Goal: Task Accomplishment & Management: Manage account settings

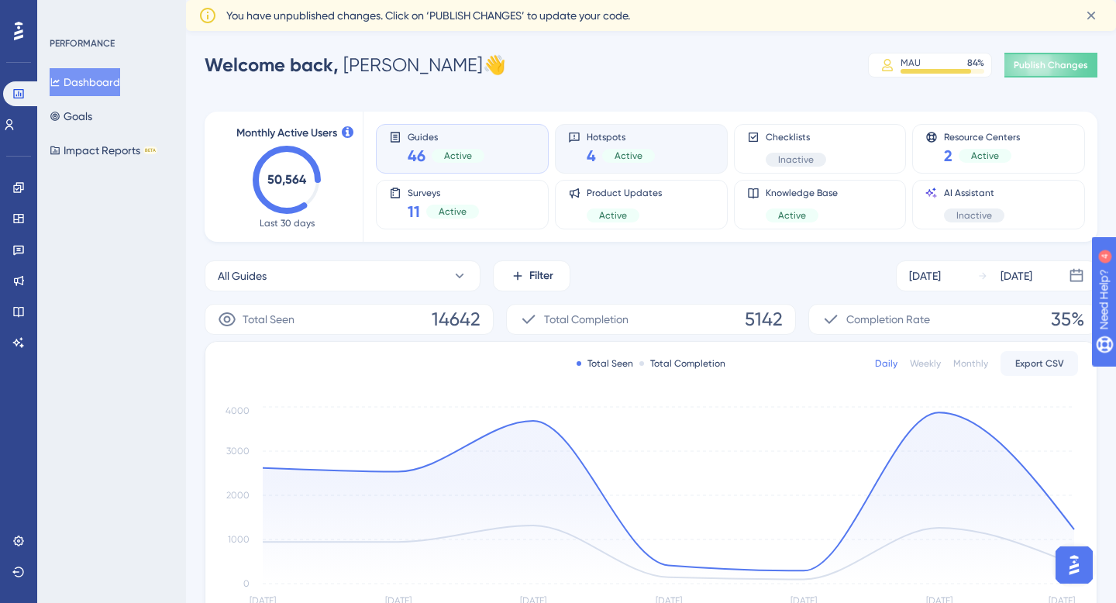
click at [632, 150] on span "Active" at bounding box center [629, 156] width 28 height 12
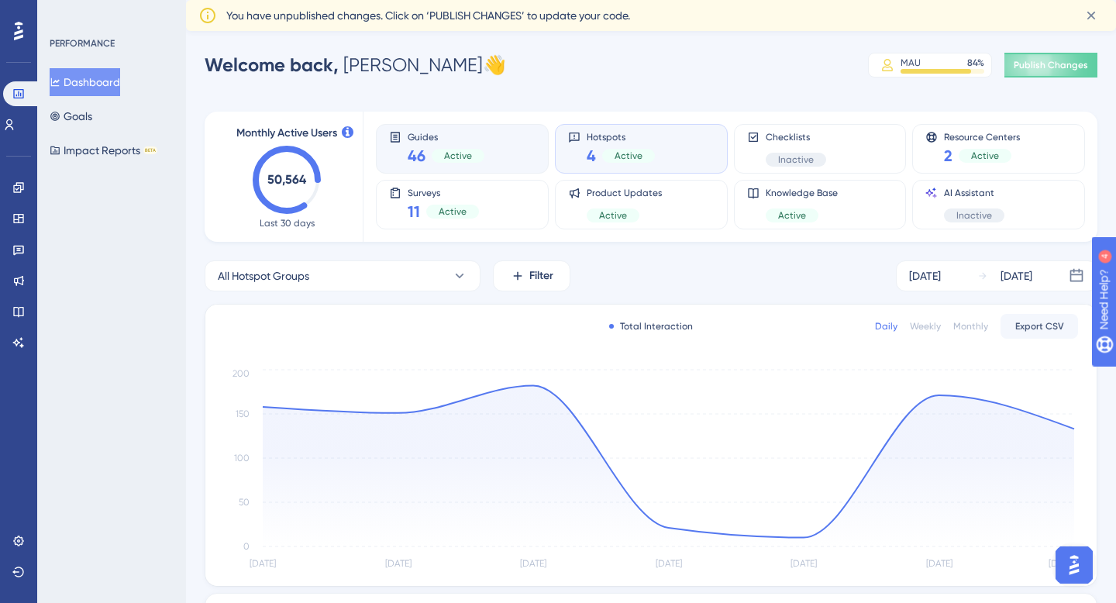
click at [495, 147] on div "Guides 46 Active" at bounding box center [462, 149] width 147 height 36
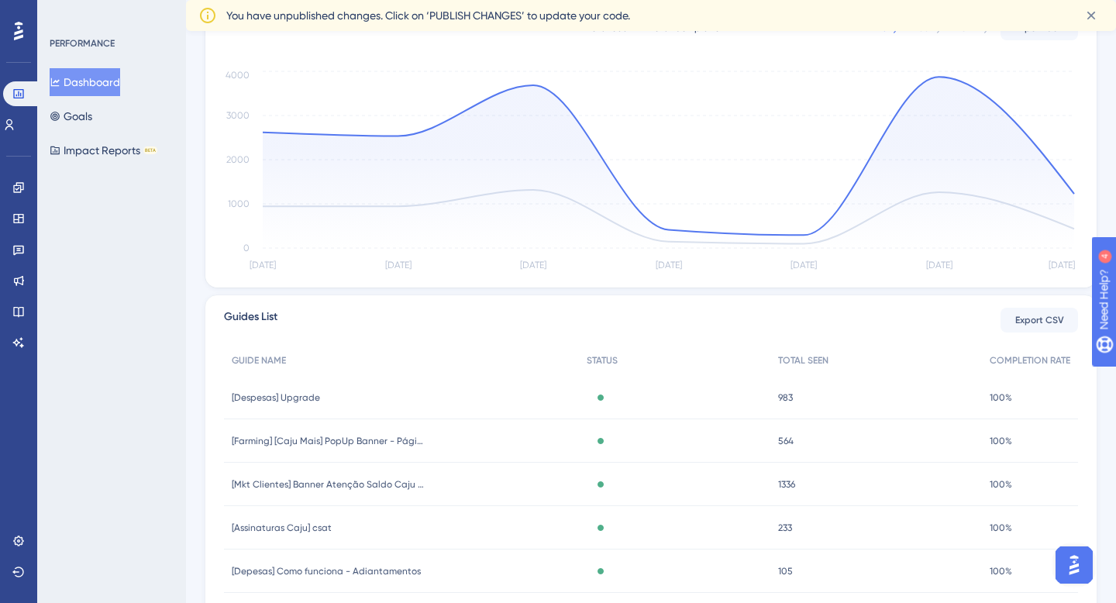
scroll to position [426, 0]
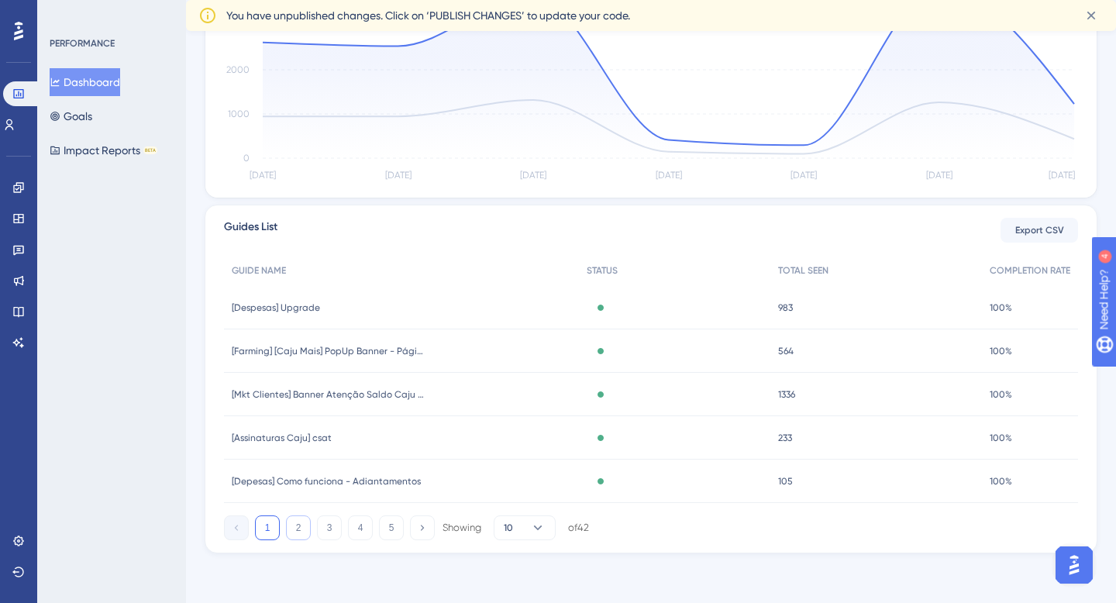
click at [298, 520] on button "2" at bounding box center [298, 528] width 25 height 25
click at [330, 527] on button "3" at bounding box center [329, 528] width 25 height 25
click at [358, 528] on button "4" at bounding box center [360, 528] width 25 height 25
click at [395, 524] on button "5" at bounding box center [391, 528] width 25 height 25
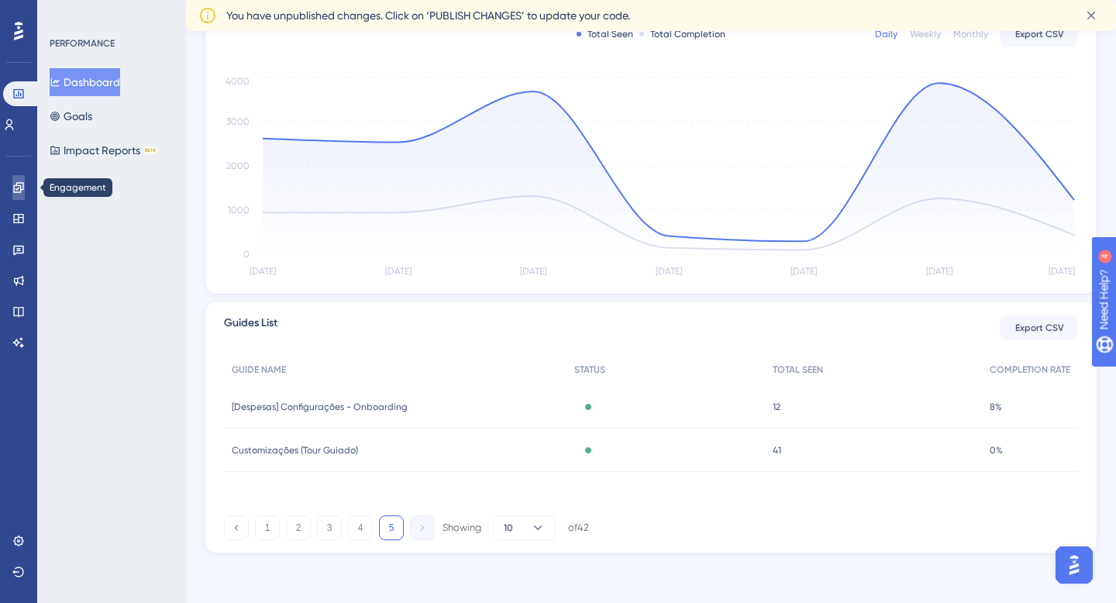
click at [18, 188] on icon at bounding box center [18, 187] width 10 height 10
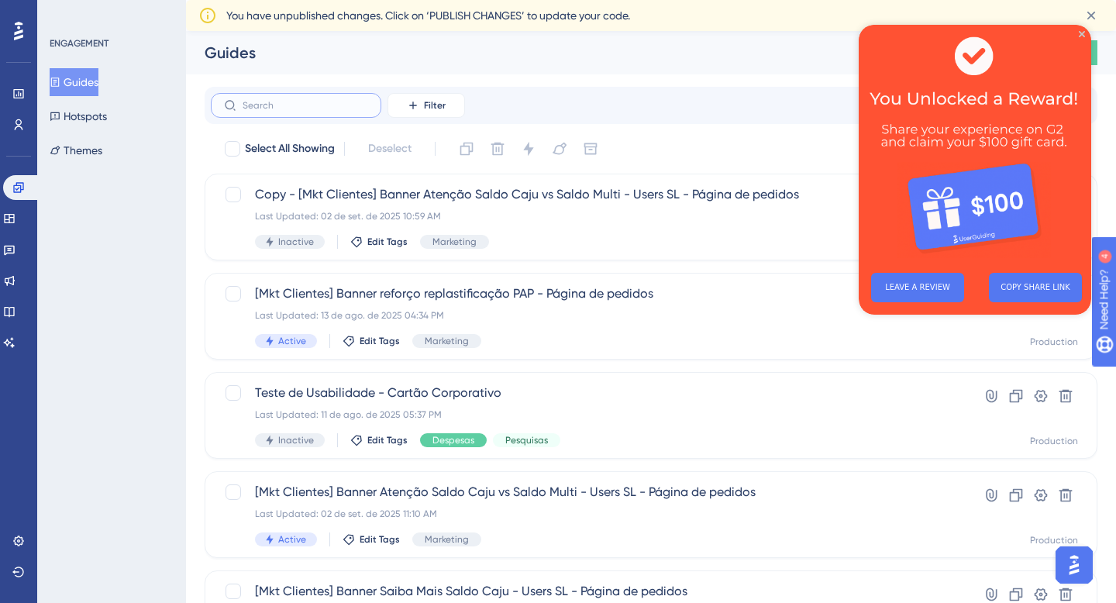
click at [315, 105] on input "text" at bounding box center [306, 105] width 126 height 11
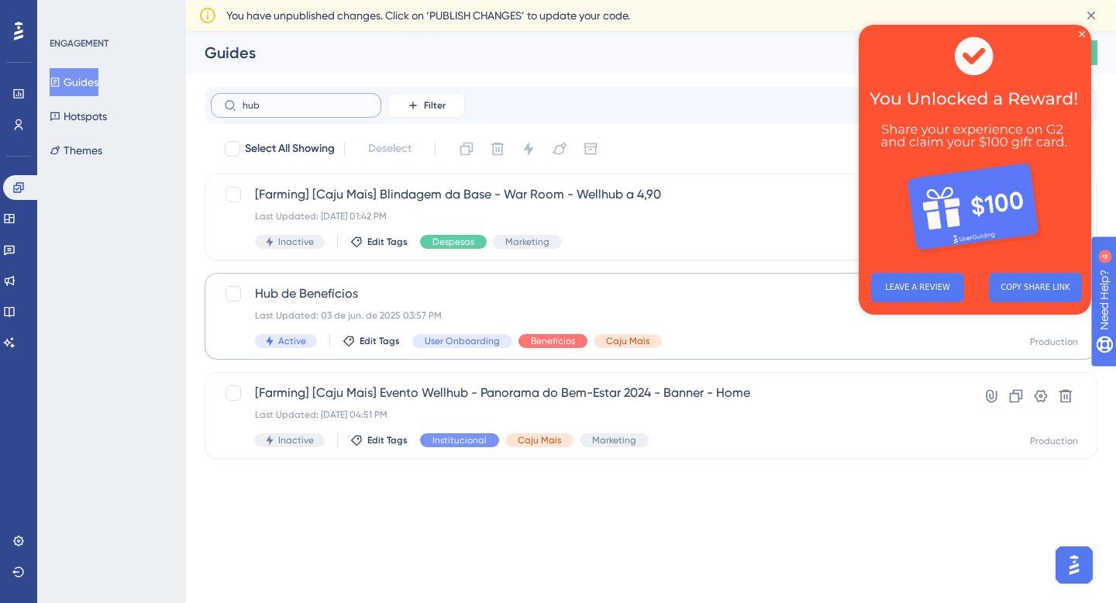
type input "hub"
click at [412, 291] on span "Hub de Benefícios" at bounding box center [589, 294] width 668 height 19
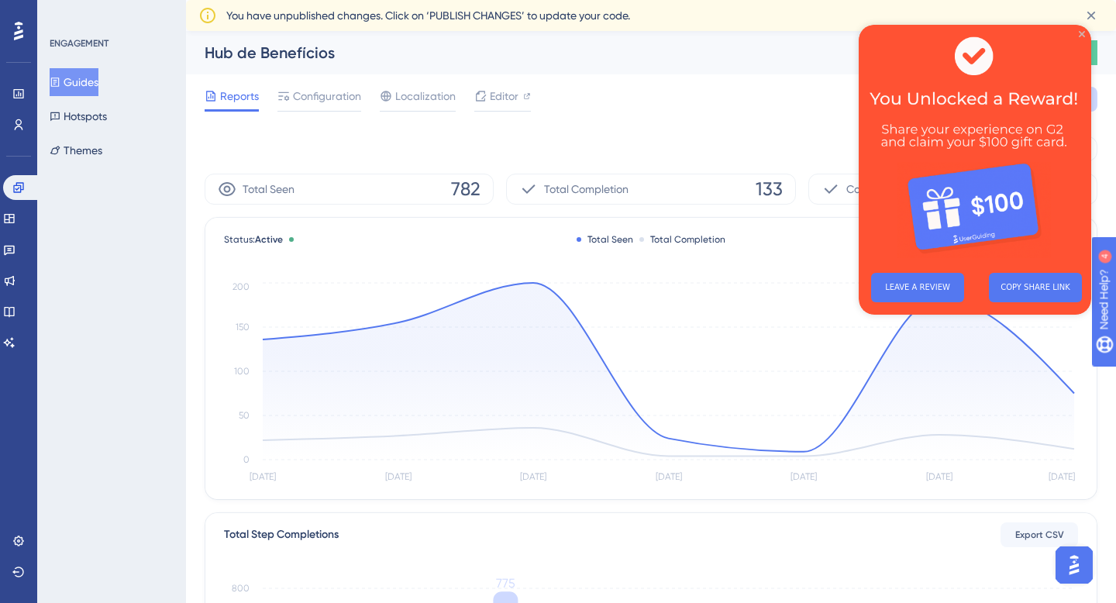
click at [1082, 33] on icon "Close Preview" at bounding box center [1082, 34] width 6 height 6
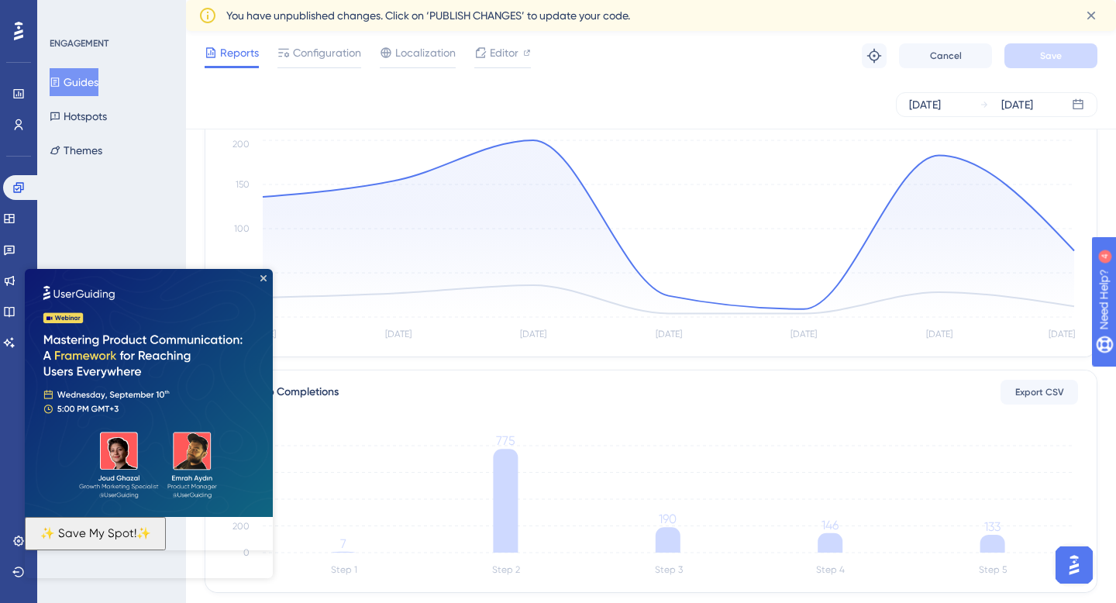
scroll to position [171, 0]
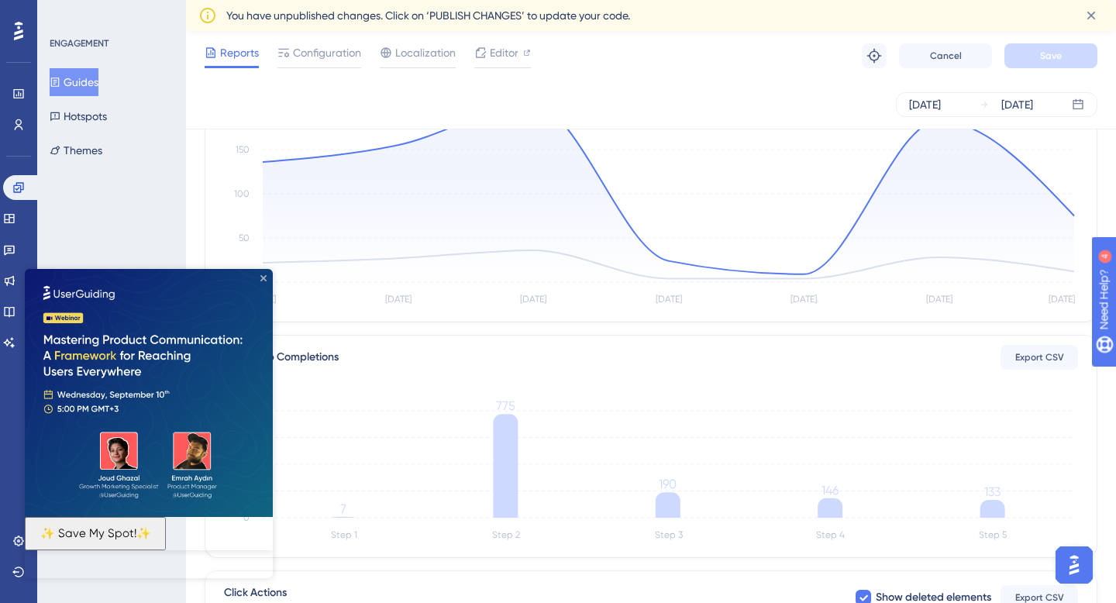
click at [265, 275] on icon "Close Preview" at bounding box center [263, 278] width 6 height 6
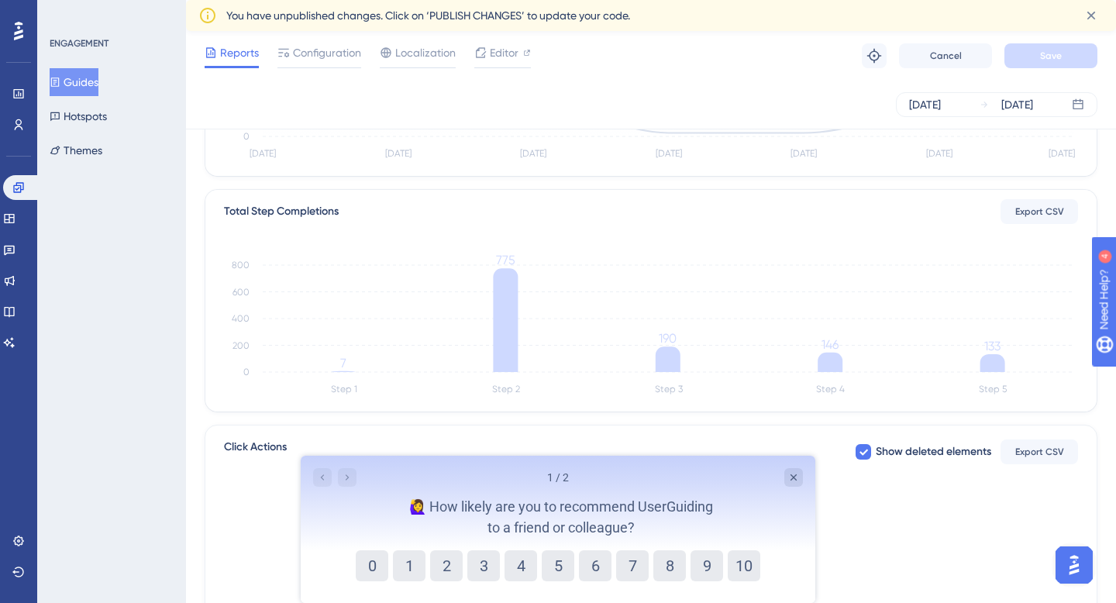
scroll to position [311, 0]
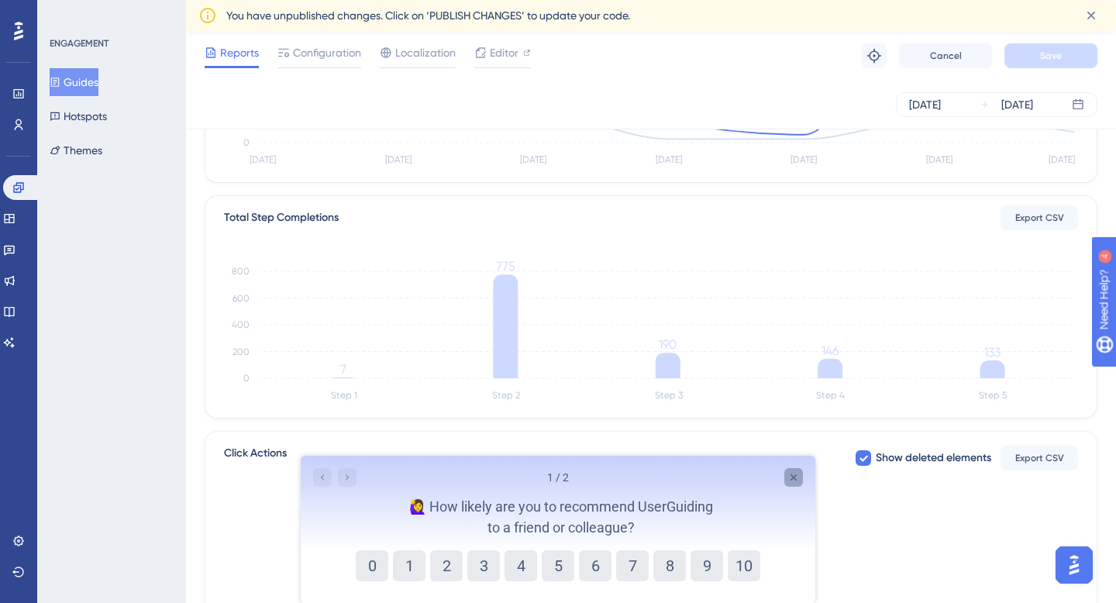
click at [791, 479] on icon "Close survey" at bounding box center [794, 477] width 6 height 6
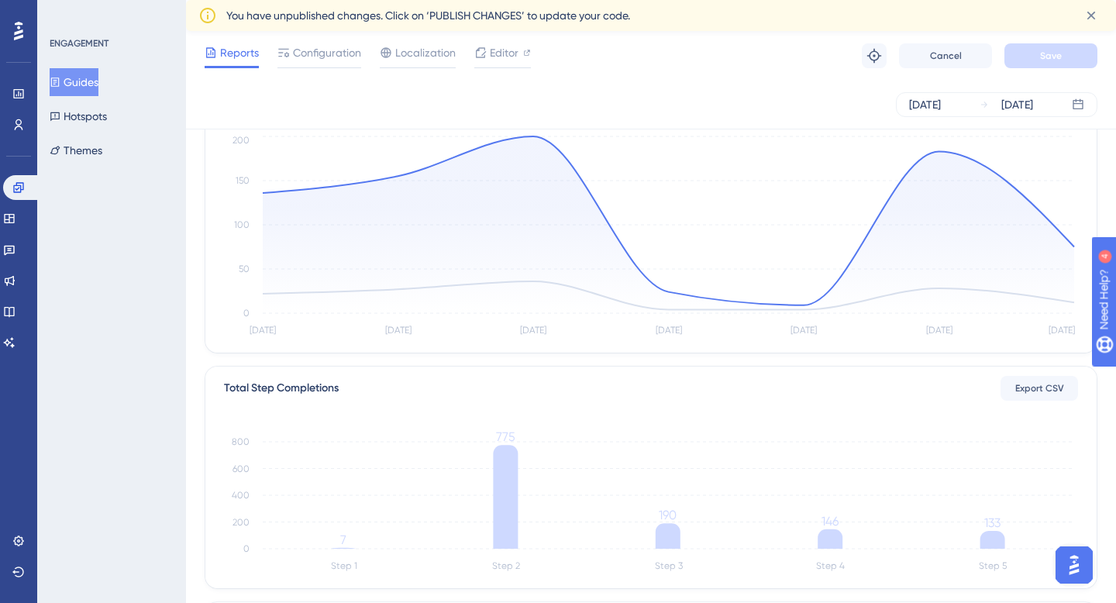
scroll to position [0, 0]
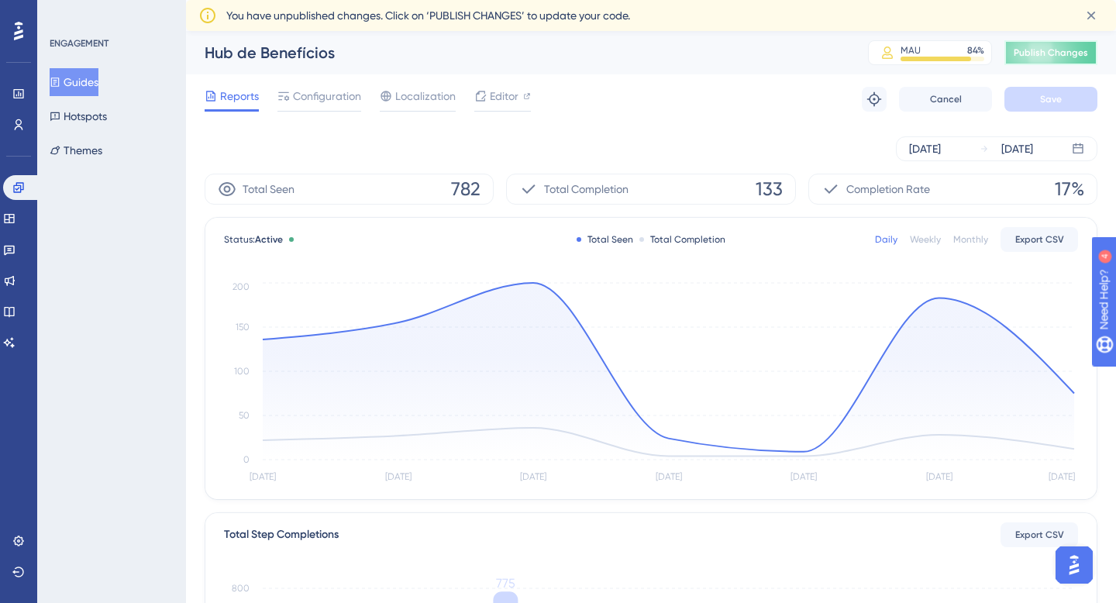
click at [1059, 53] on span "Publish Changes" at bounding box center [1051, 53] width 74 height 12
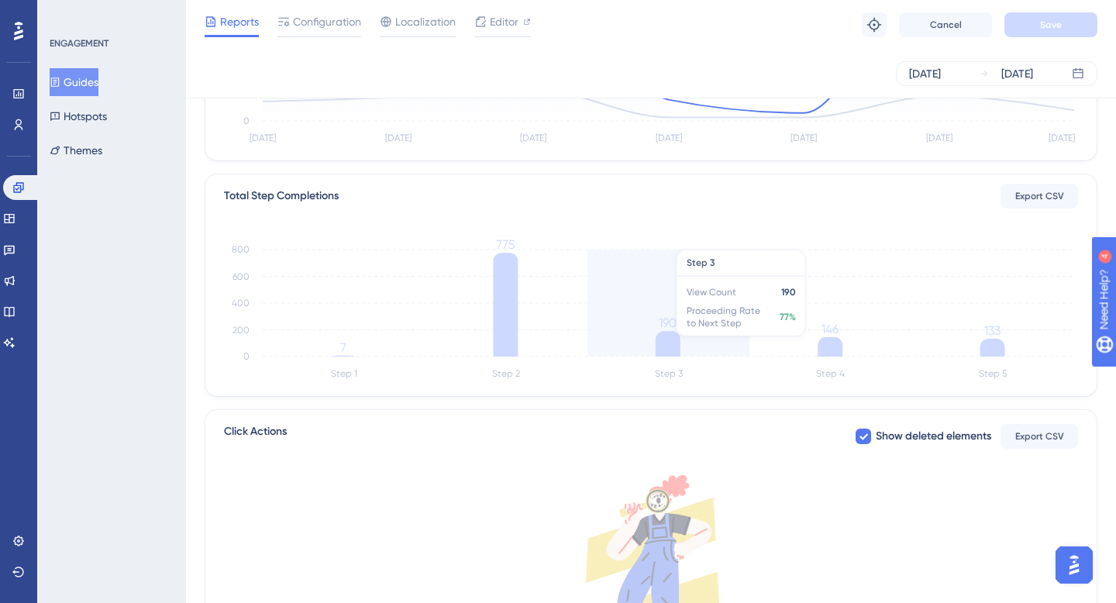
scroll to position [306, 0]
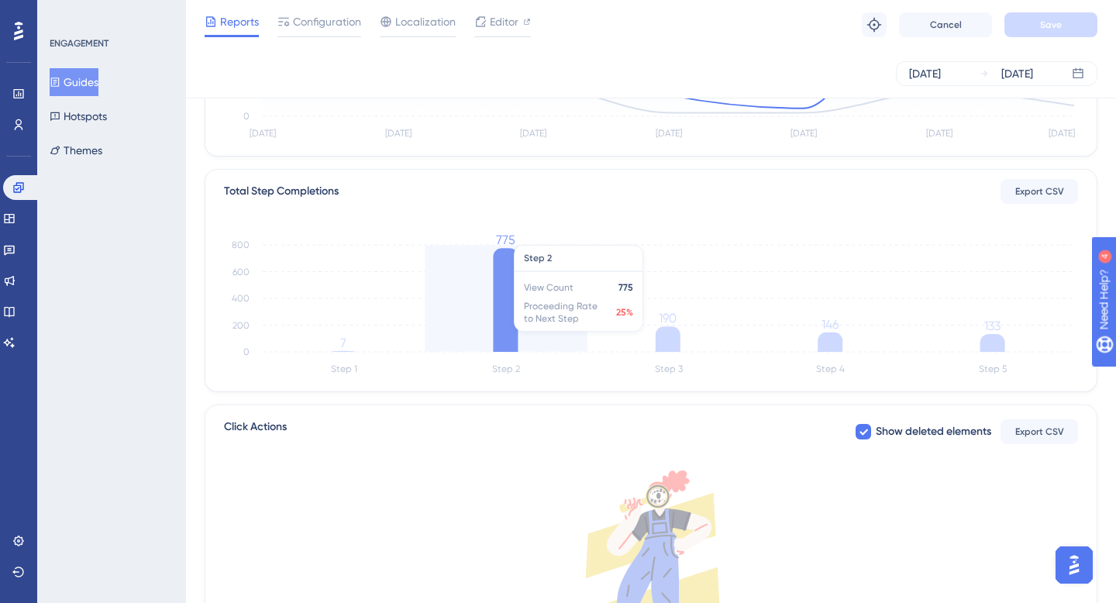
click at [497, 318] on icon at bounding box center [505, 300] width 25 height 104
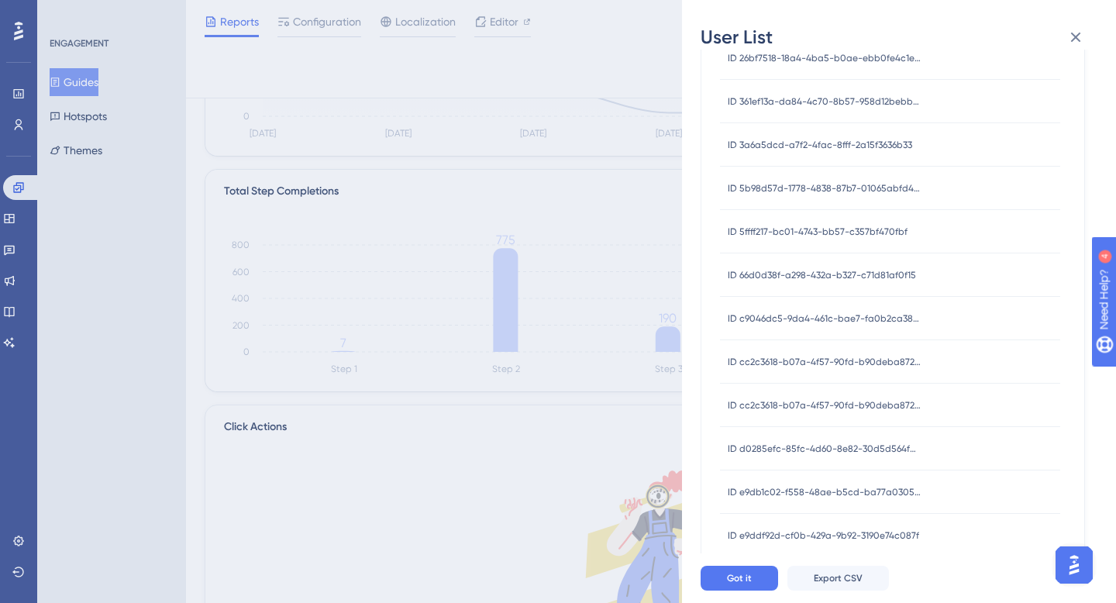
scroll to position [589, 0]
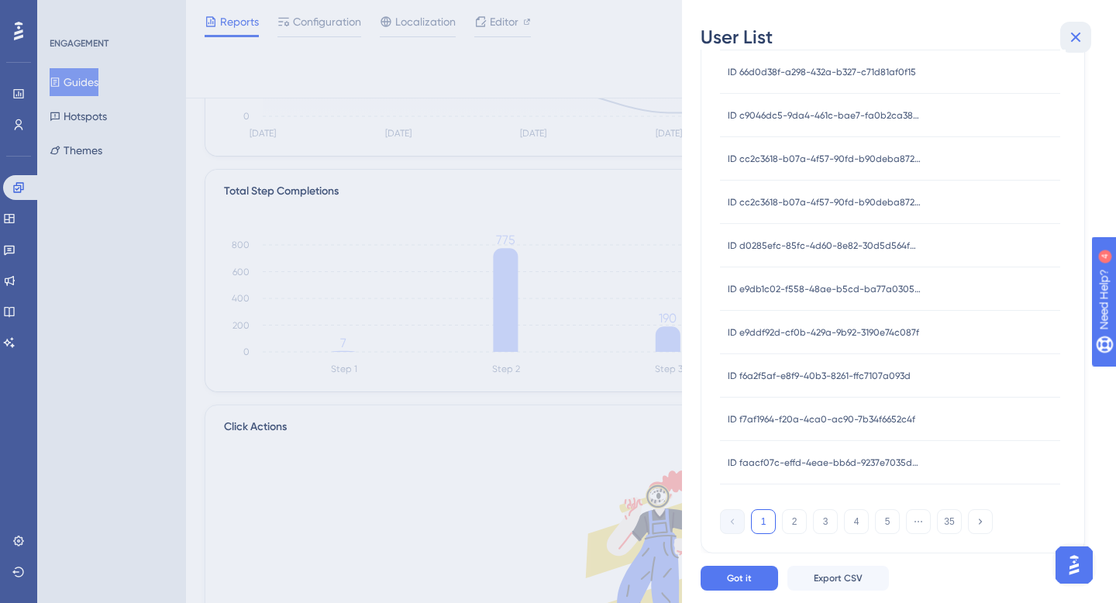
click at [1073, 36] on icon at bounding box center [1076, 37] width 19 height 19
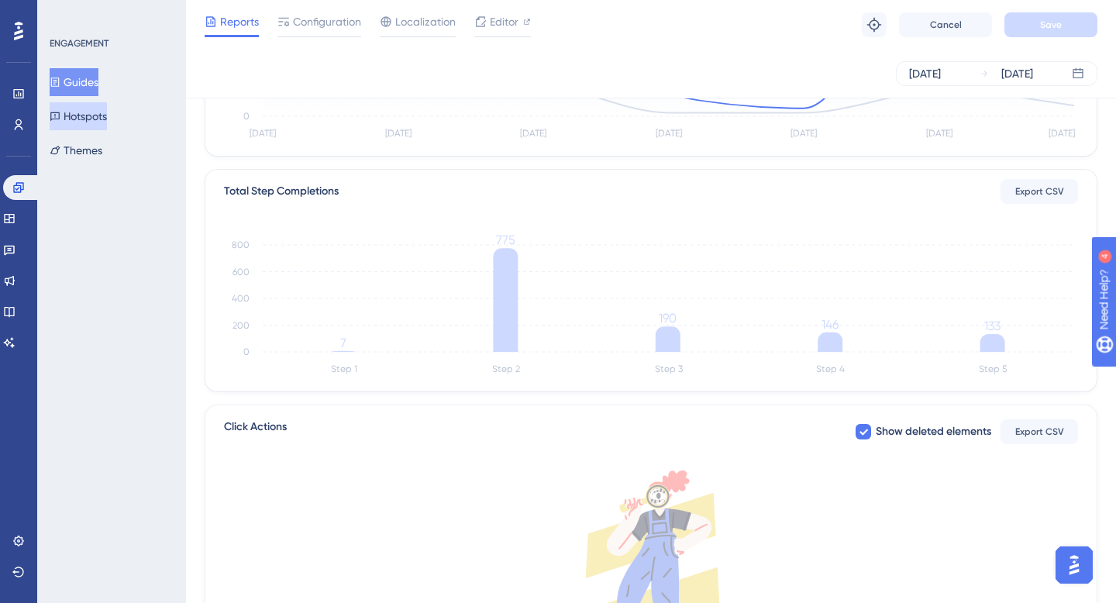
click at [84, 111] on button "Hotspots" at bounding box center [78, 116] width 57 height 28
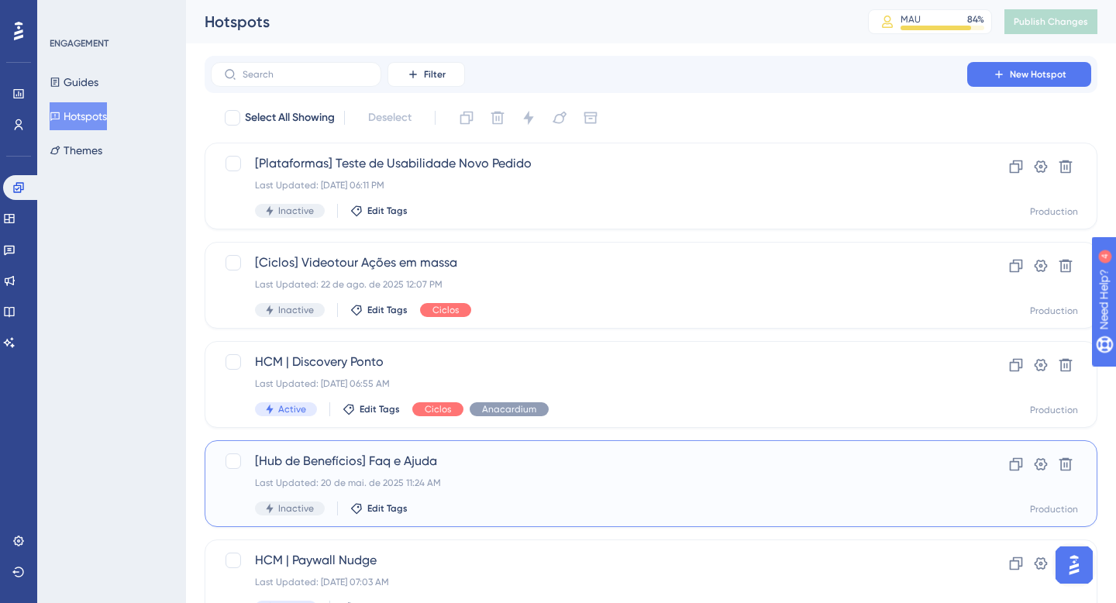
click at [479, 466] on span "[Hub de Benefícios] Faq e Ajuda" at bounding box center [589, 461] width 668 height 19
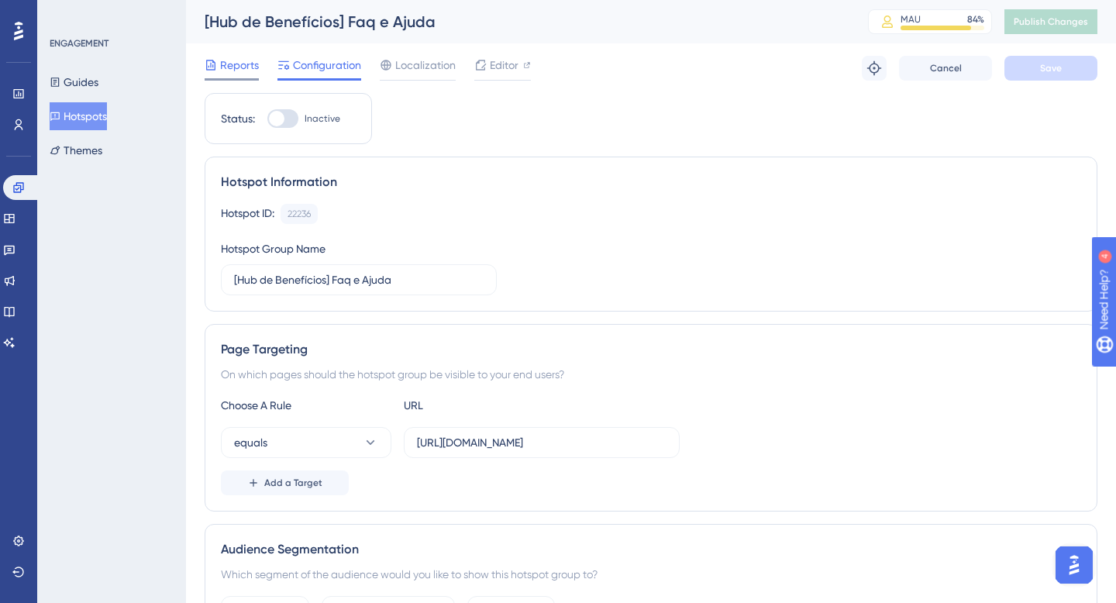
click at [243, 71] on span "Reports" at bounding box center [239, 65] width 39 height 19
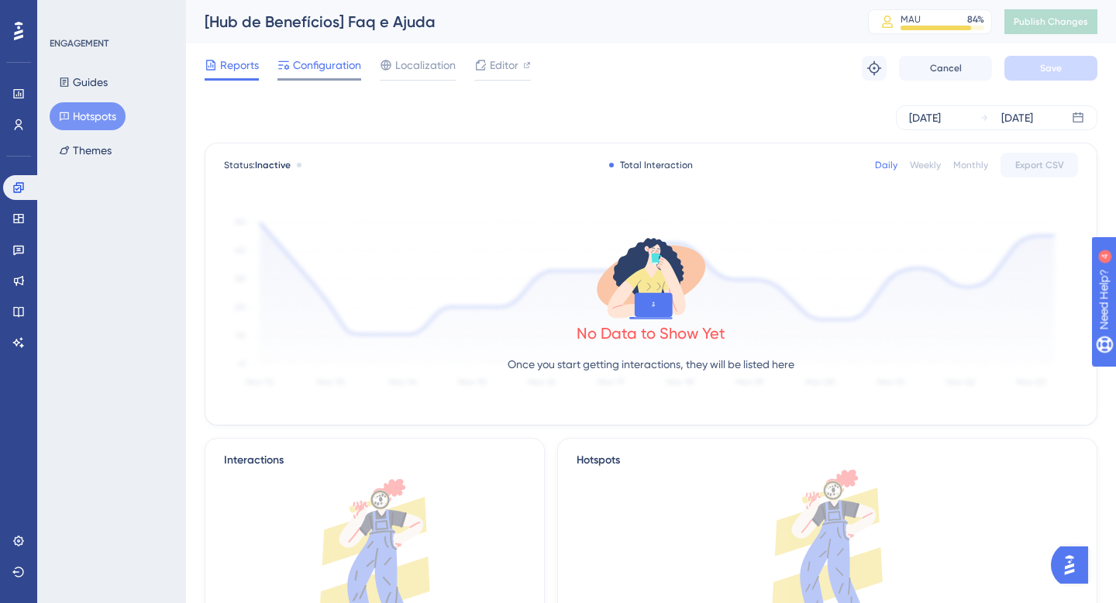
click at [319, 71] on span "Configuration" at bounding box center [327, 65] width 68 height 19
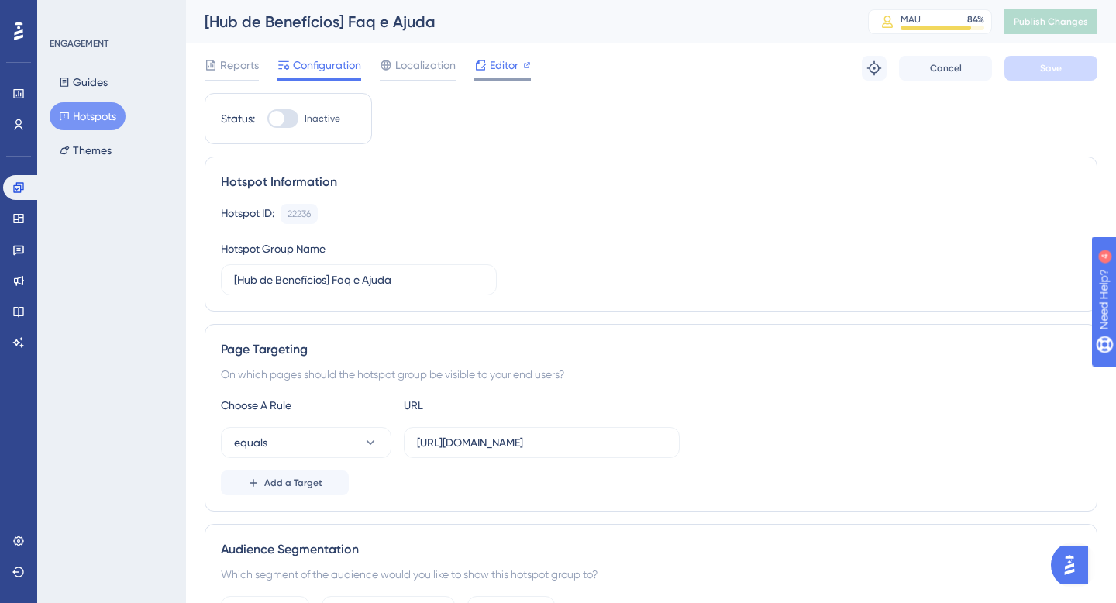
click at [505, 65] on span "Editor" at bounding box center [504, 65] width 29 height 19
click at [13, 240] on link at bounding box center [18, 249] width 31 height 25
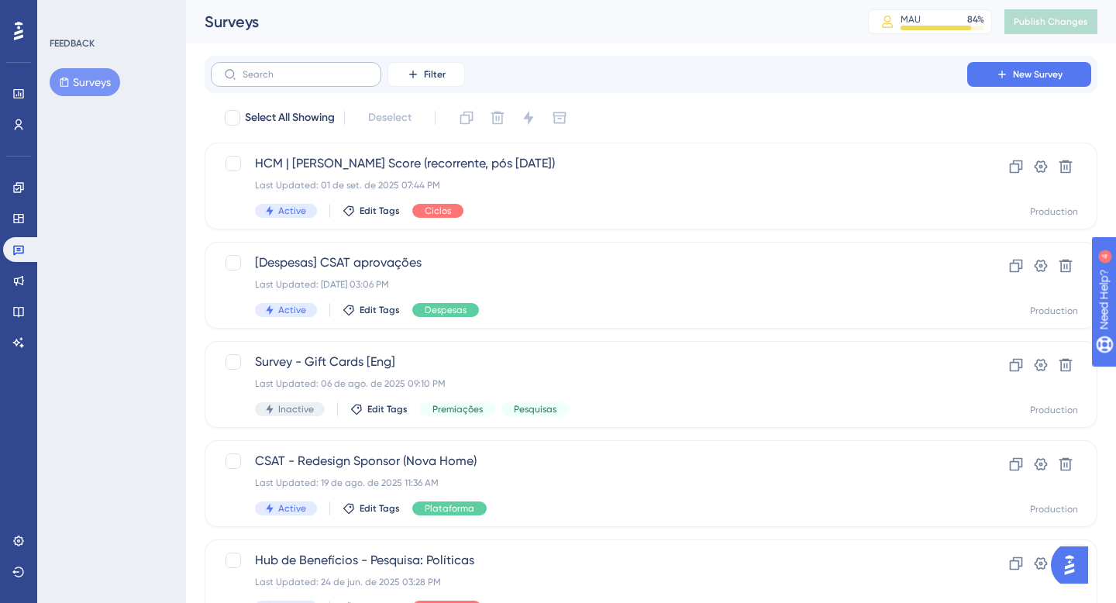
click at [296, 85] on label at bounding box center [296, 74] width 171 height 25
click at [296, 80] on input "text" at bounding box center [306, 74] width 126 height 11
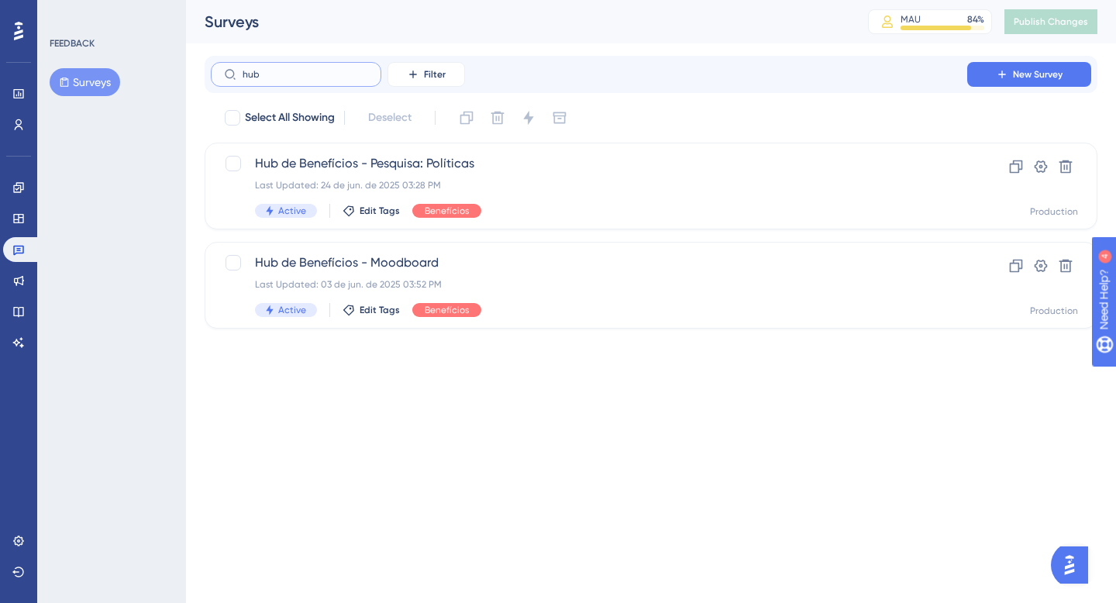
type input "hub"
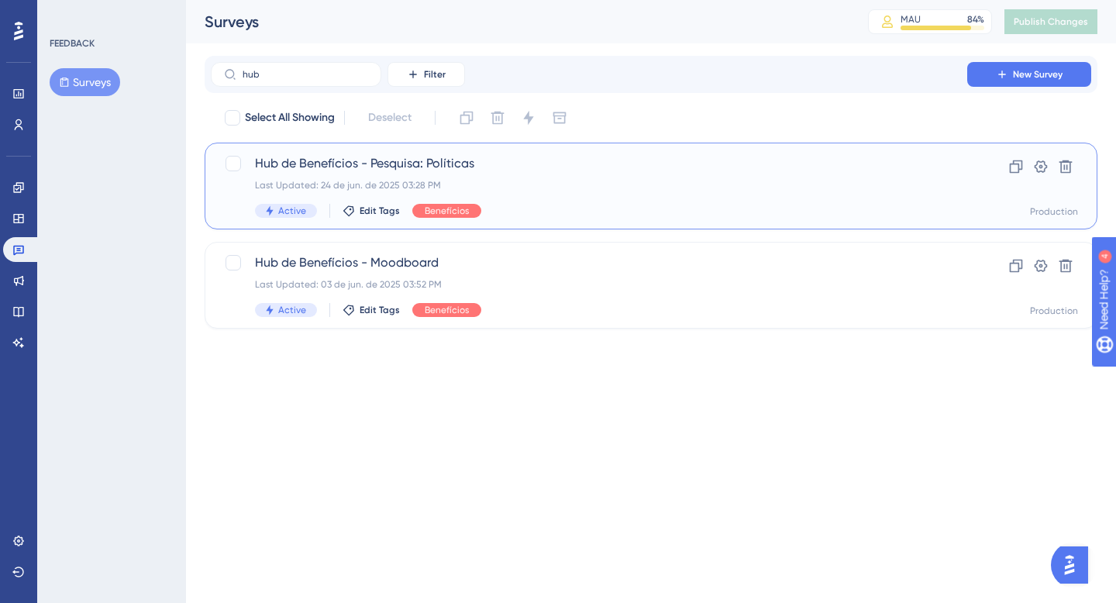
click at [595, 172] on span "Hub de Benefícios - Pesquisa: Políticas" at bounding box center [589, 163] width 668 height 19
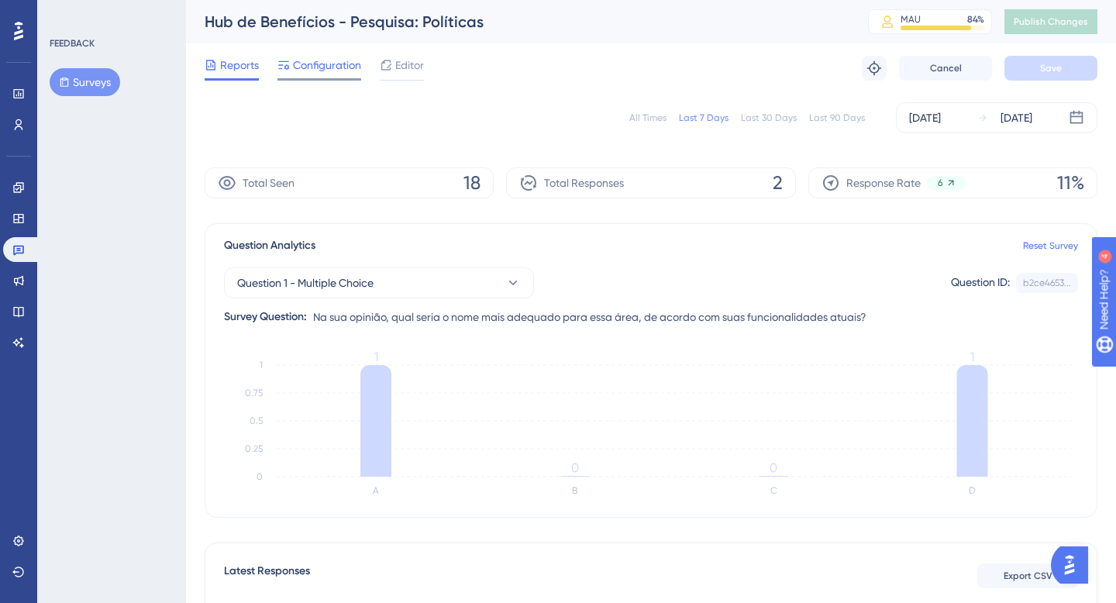
click at [319, 71] on span "Configuration" at bounding box center [327, 65] width 68 height 19
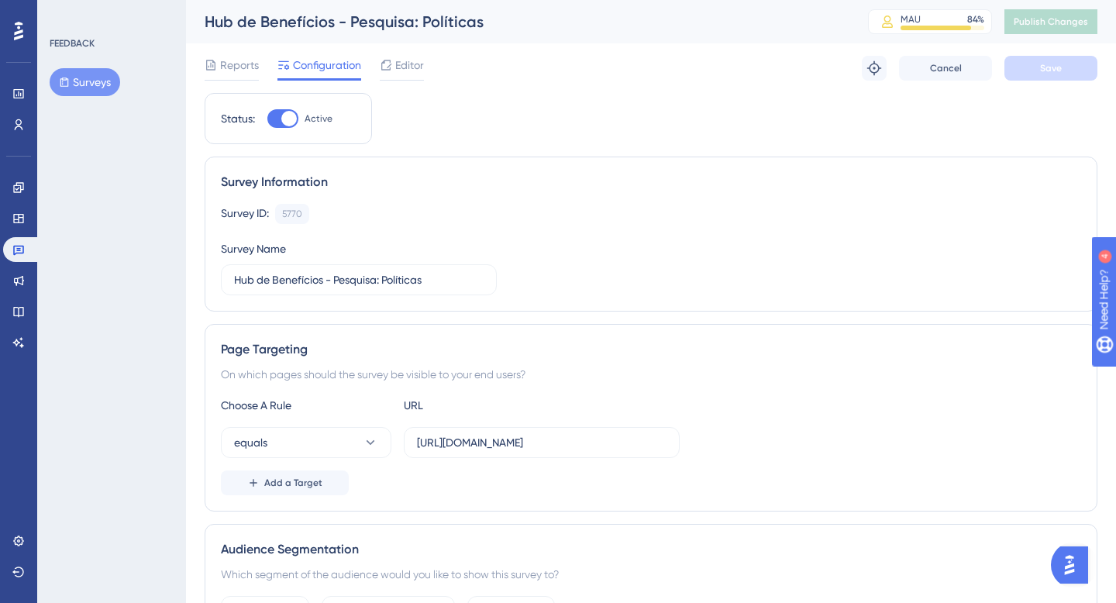
click at [279, 115] on div at bounding box center [282, 118] width 31 height 19
click at [267, 119] on input "Active" at bounding box center [267, 119] width 1 height 1
checkbox input "false"
click at [24, 248] on icon at bounding box center [18, 249] width 12 height 12
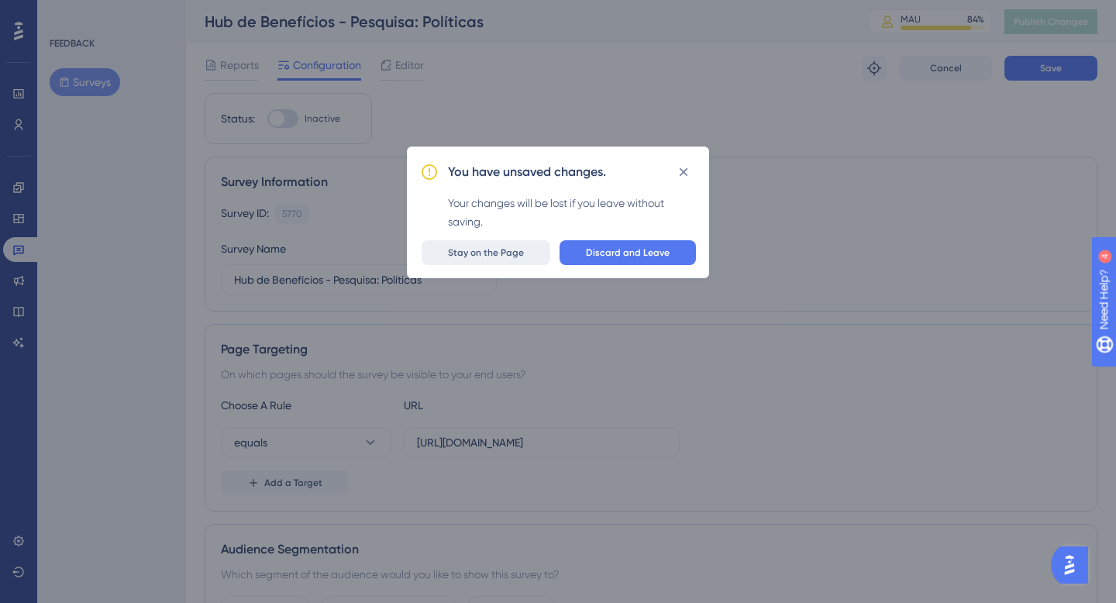
click at [519, 252] on span "Stay on the Page" at bounding box center [486, 253] width 76 height 12
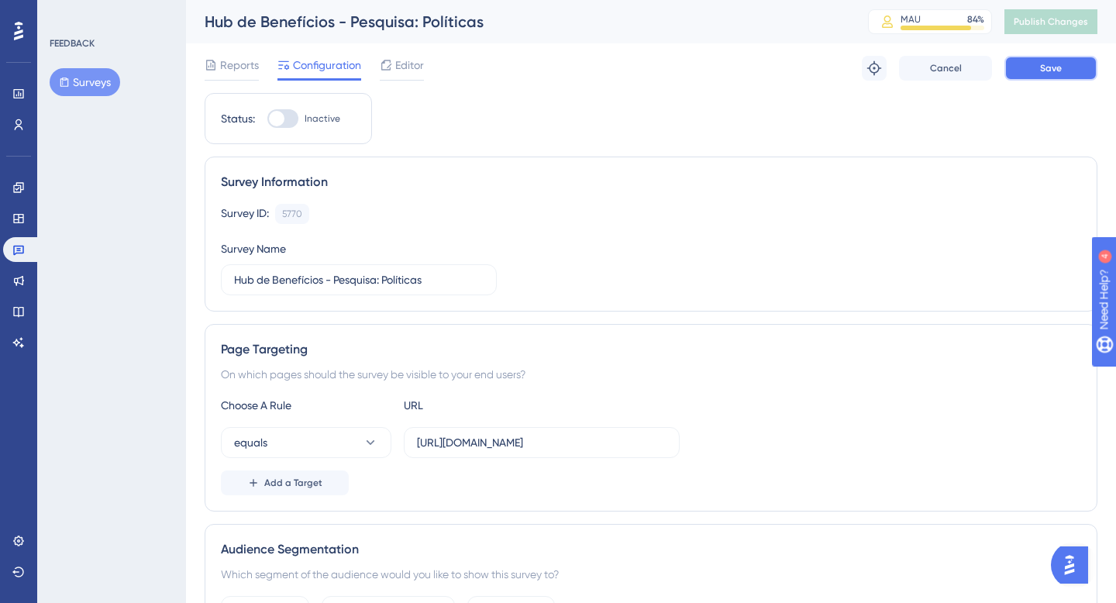
click at [1068, 71] on button "Save" at bounding box center [1051, 68] width 93 height 25
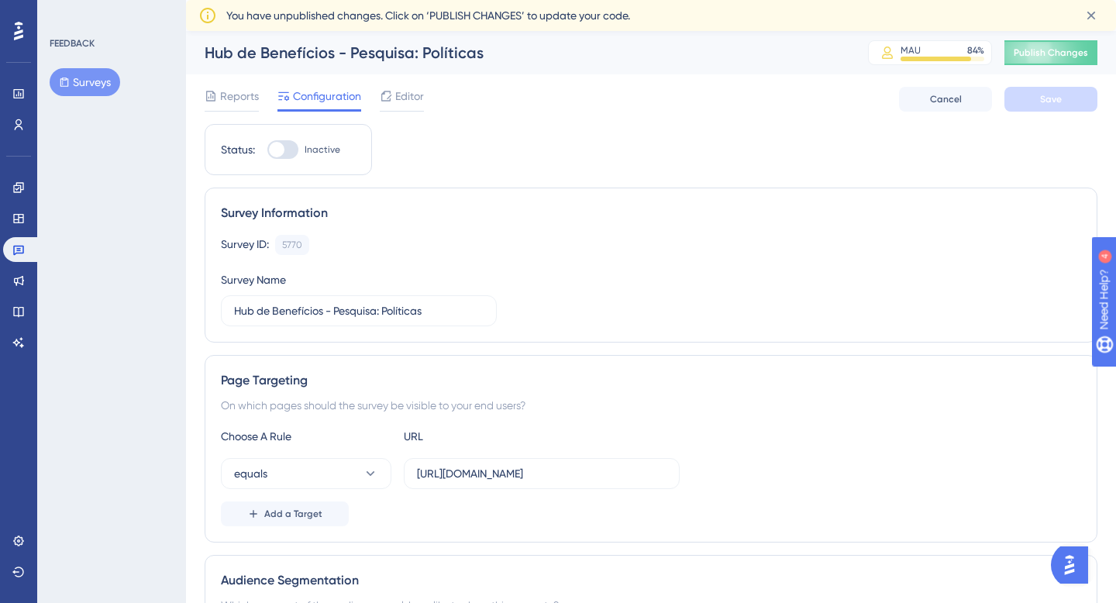
click at [88, 72] on button "Surveys" at bounding box center [85, 82] width 71 height 28
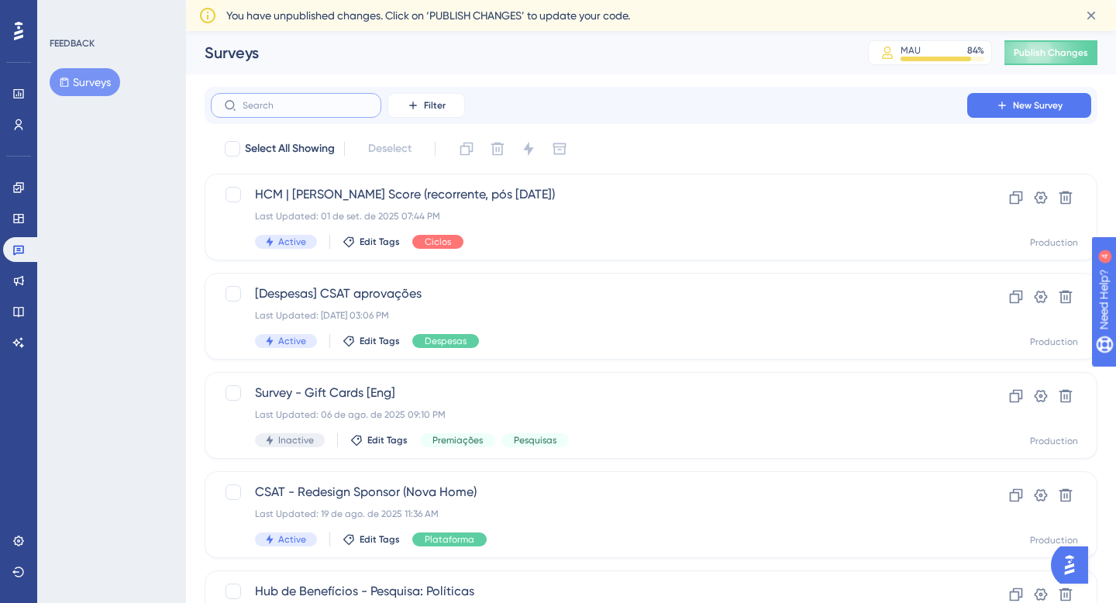
click at [316, 107] on input "text" at bounding box center [306, 105] width 126 height 11
type input "u"
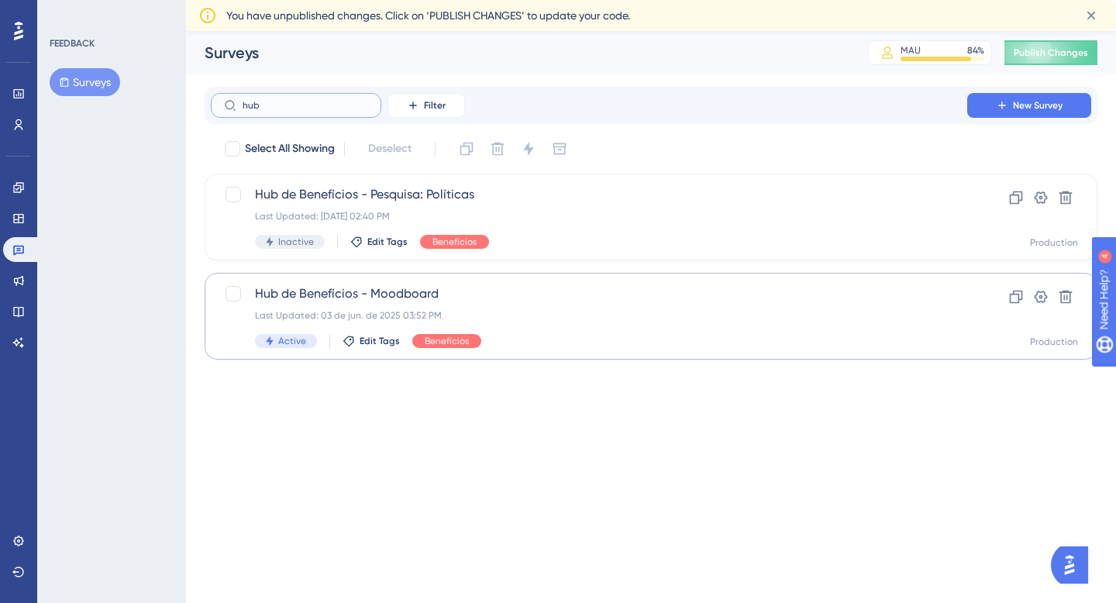
type input "hub"
click at [478, 297] on span "Hub de Benefícios - Moodboard" at bounding box center [589, 294] width 668 height 19
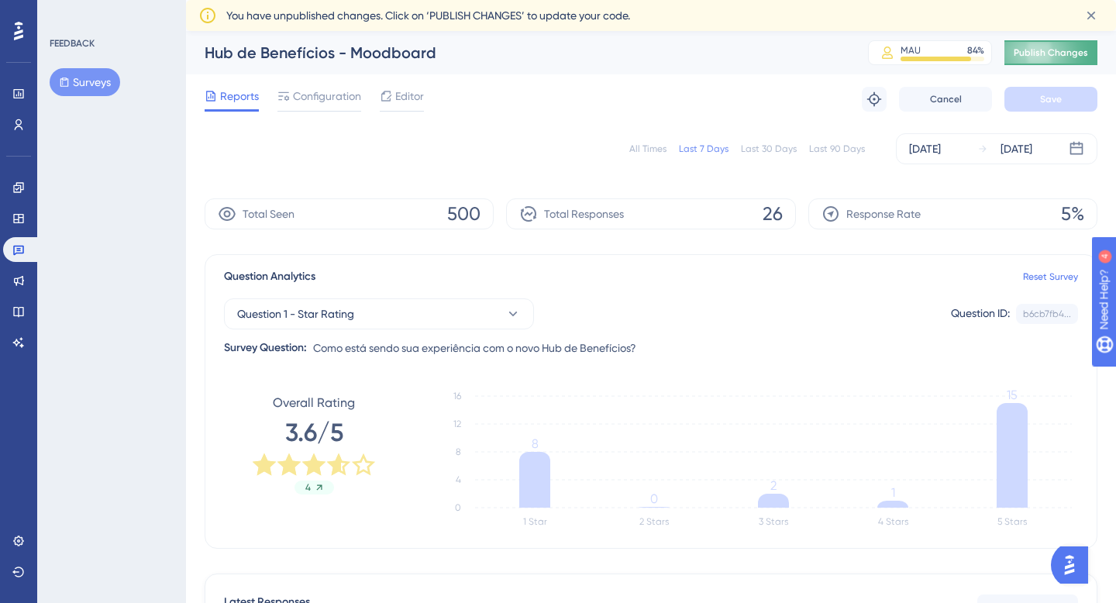
click at [1059, 48] on span "Publish Changes" at bounding box center [1051, 53] width 74 height 12
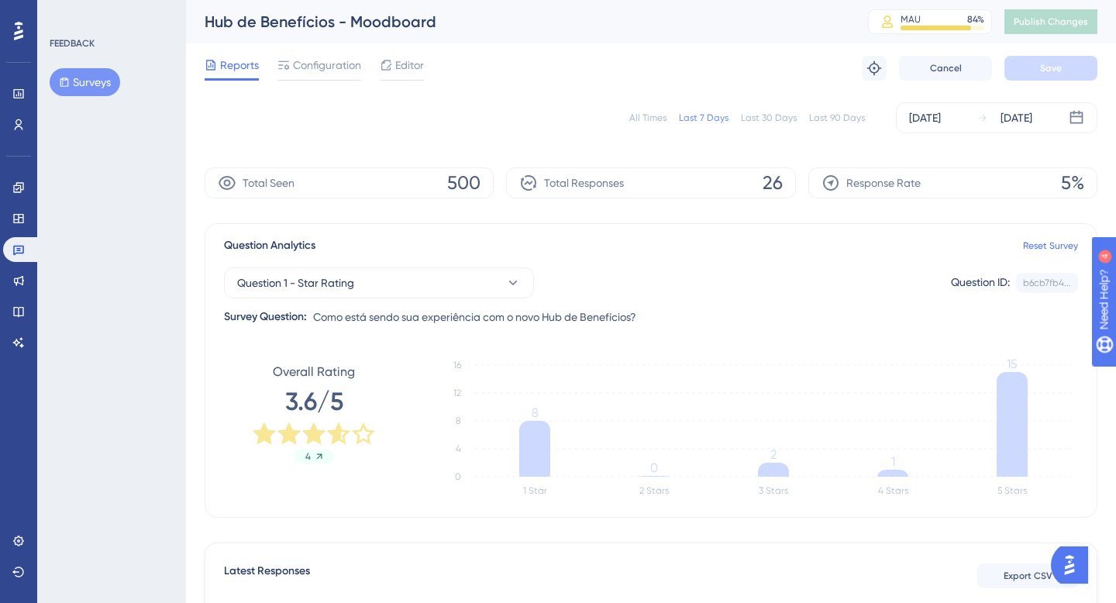
click at [649, 119] on div "All Times" at bounding box center [647, 118] width 37 height 12
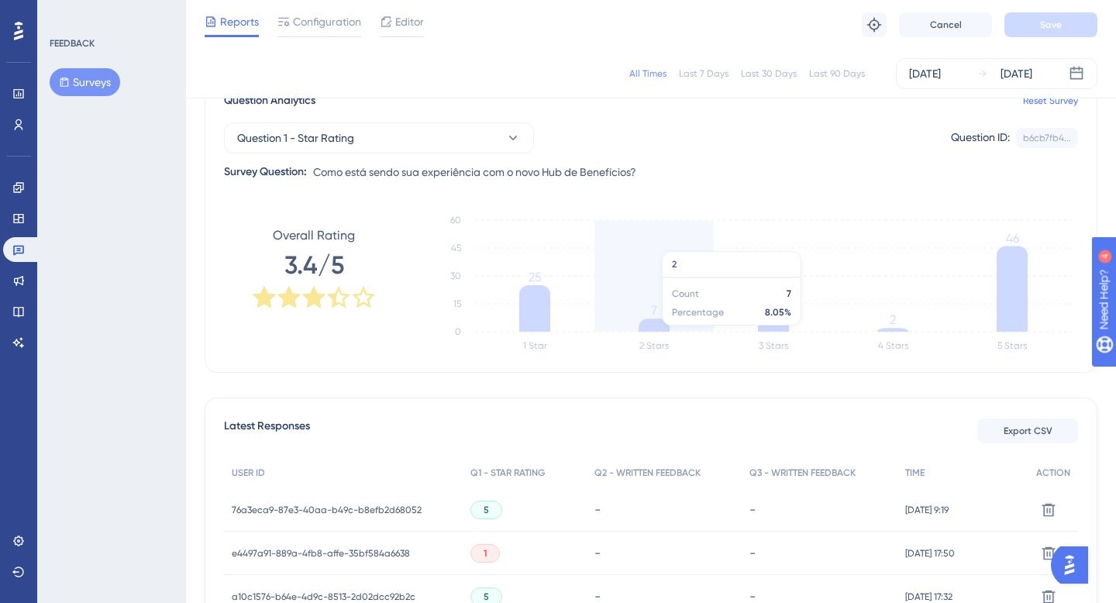
scroll to position [146, 0]
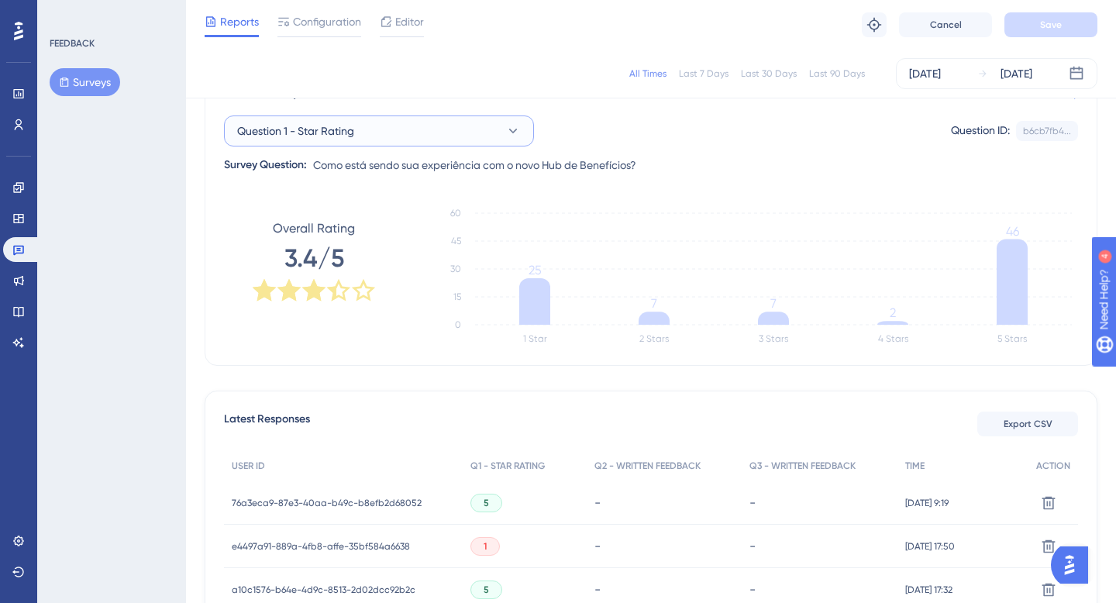
click at [512, 129] on icon at bounding box center [513, 131] width 16 height 16
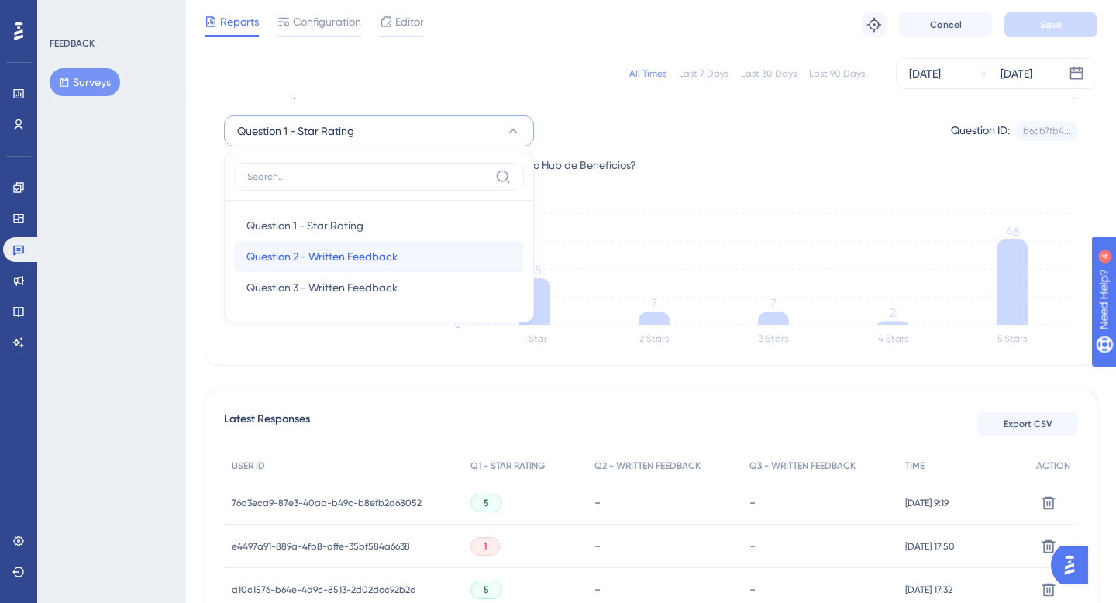
click at [466, 262] on div "Question 2 - Written Feedback Question 2 - Written Feedback" at bounding box center [379, 256] width 265 height 31
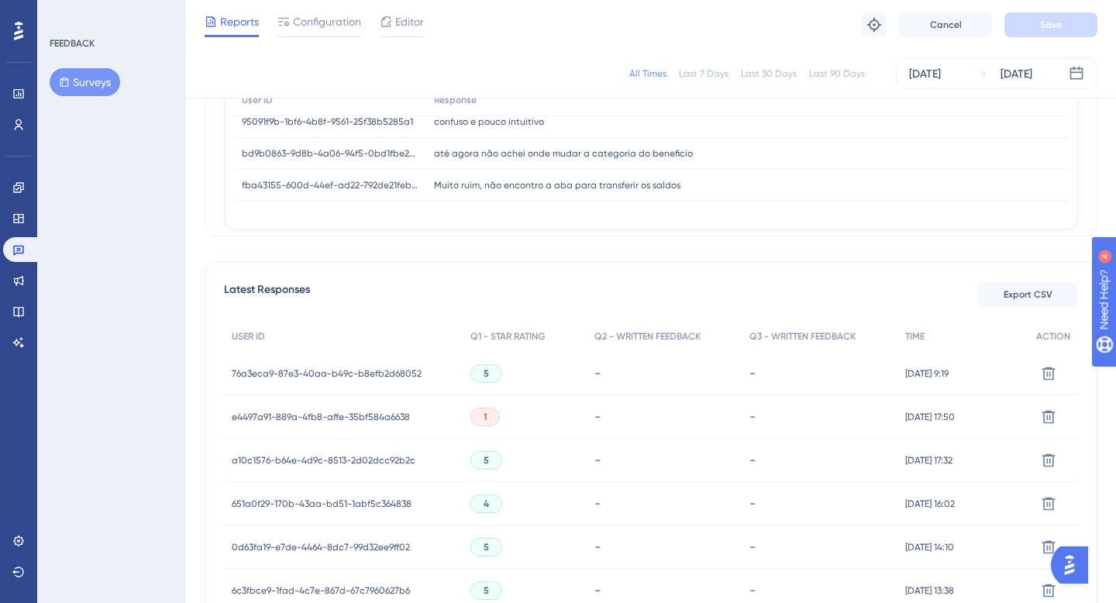
scroll to position [304, 0]
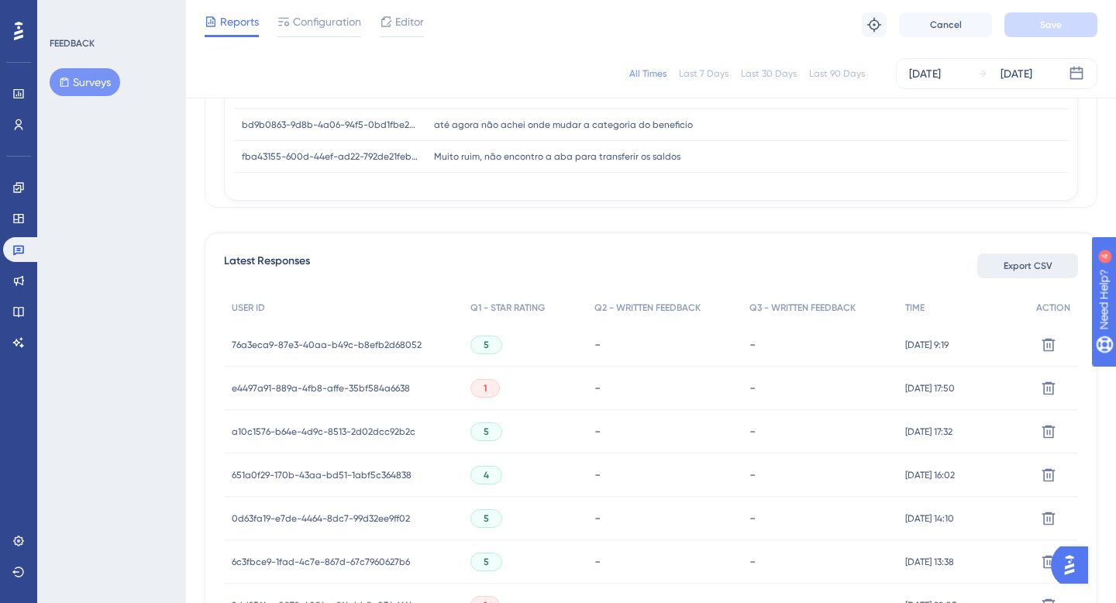
click at [1024, 262] on span "Export CSV" at bounding box center [1028, 266] width 49 height 12
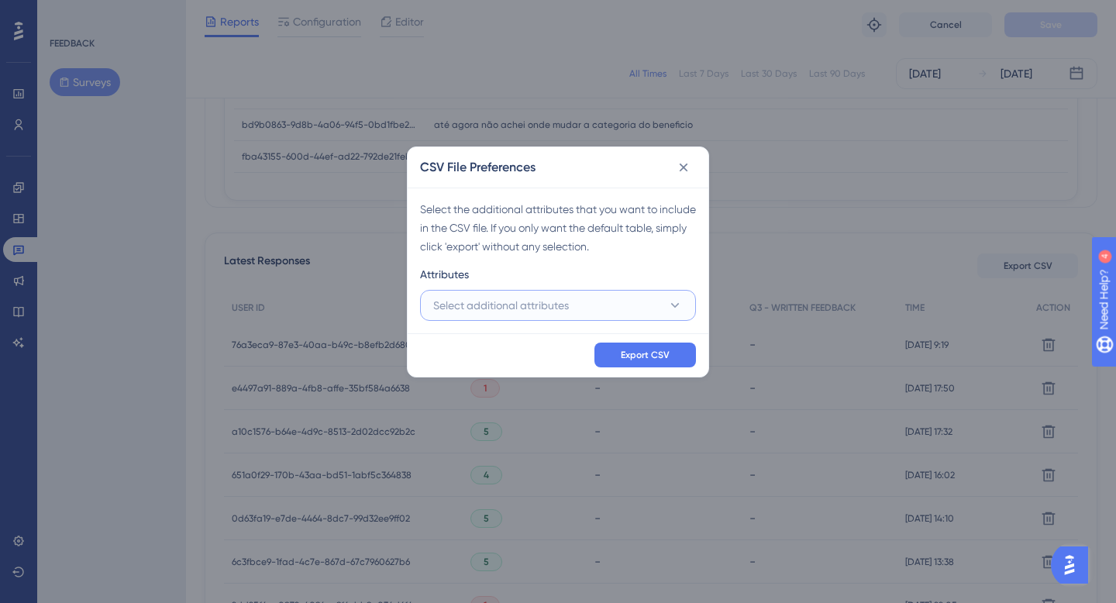
click at [550, 304] on span "Select additional attributes" at bounding box center [501, 305] width 136 height 19
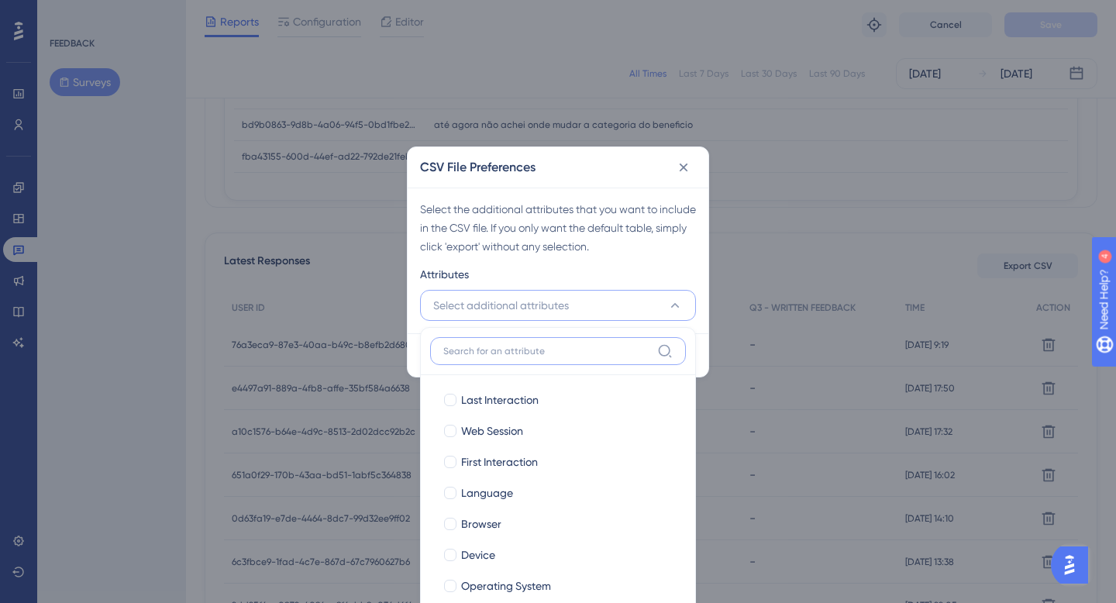
scroll to position [338, 0]
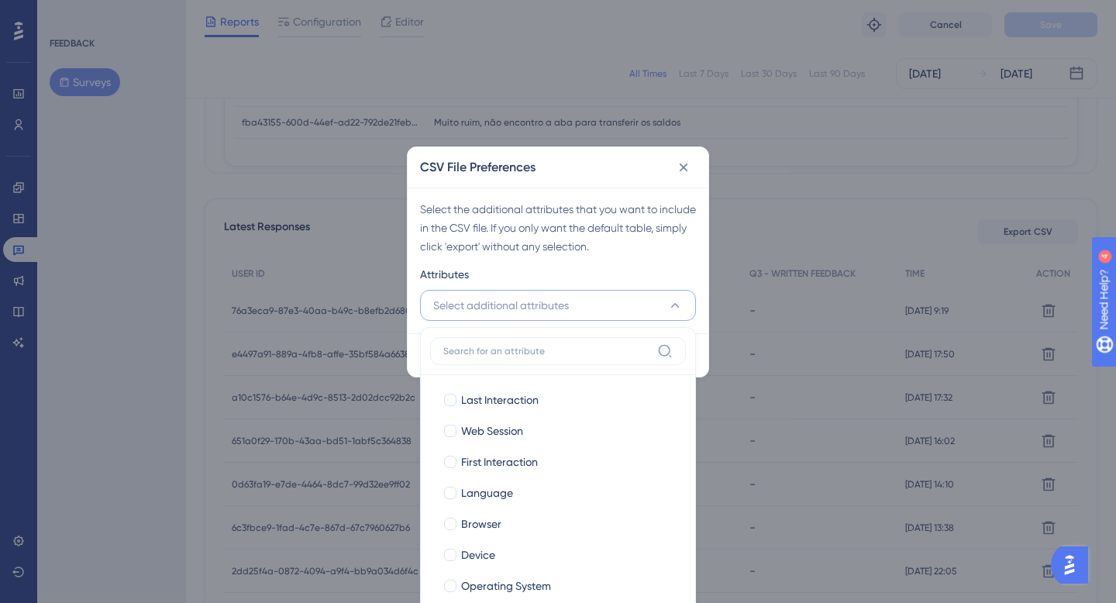
click at [547, 302] on span "Select additional attributes" at bounding box center [501, 305] width 136 height 19
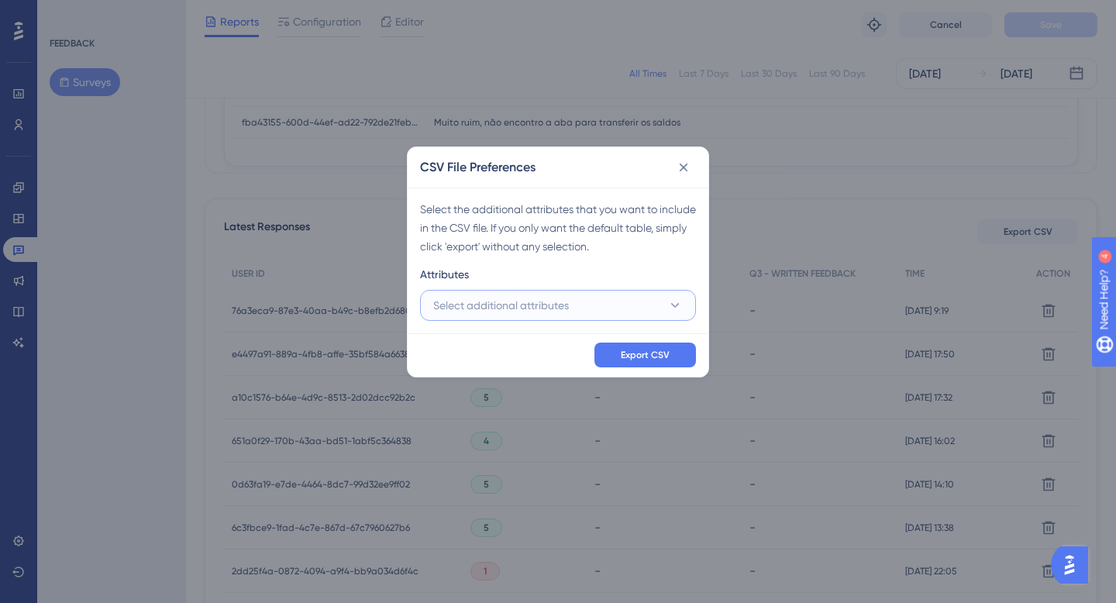
click at [578, 304] on button "Select additional attributes" at bounding box center [558, 305] width 276 height 31
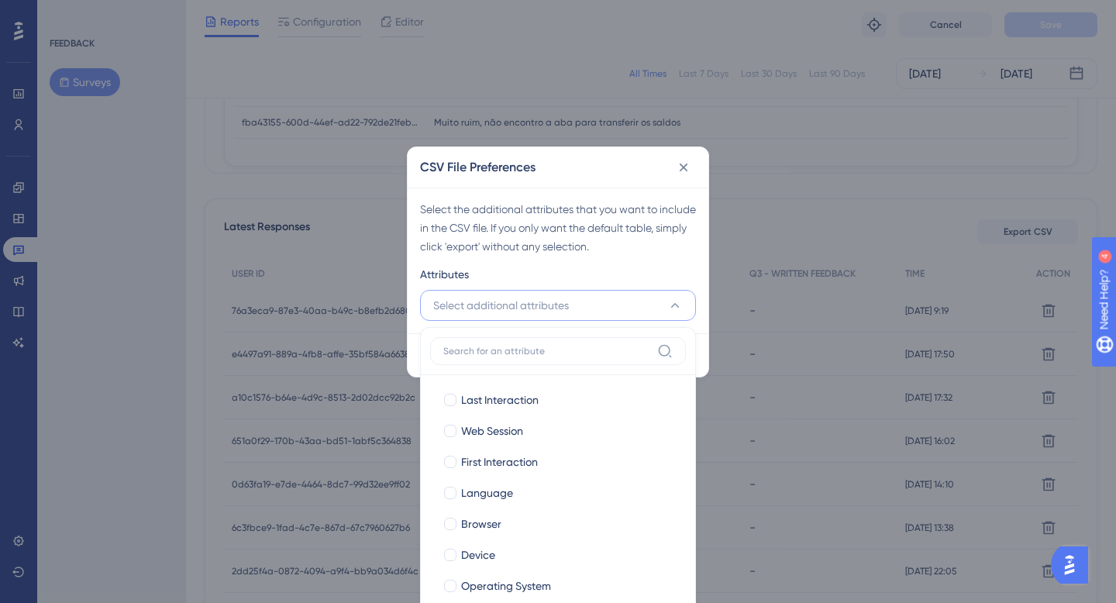
scroll to position [372, 0]
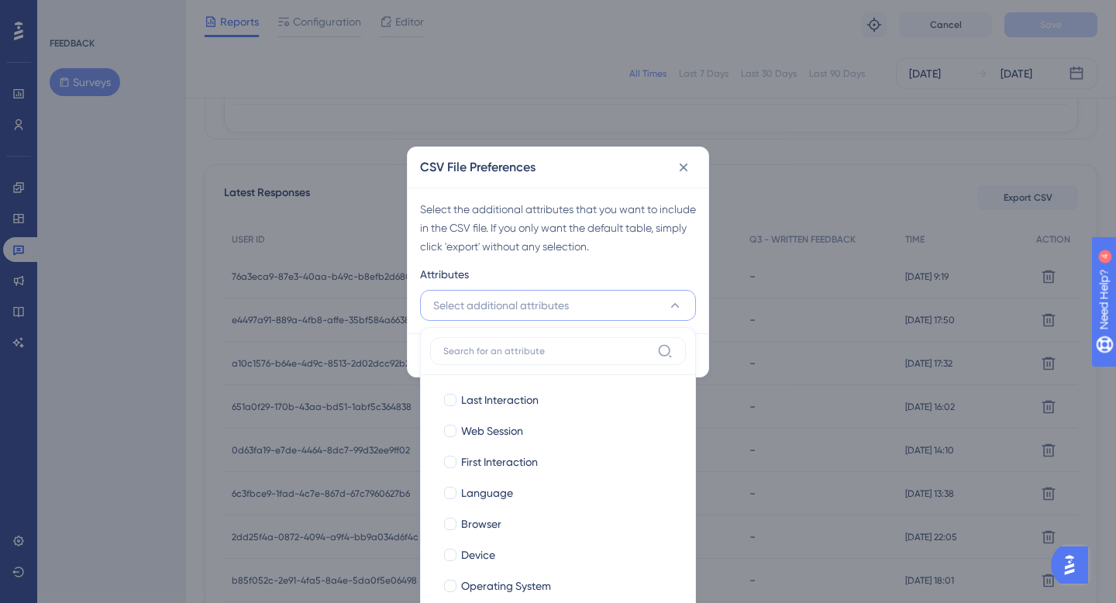
click at [578, 304] on button "Select additional attributes" at bounding box center [558, 305] width 276 height 31
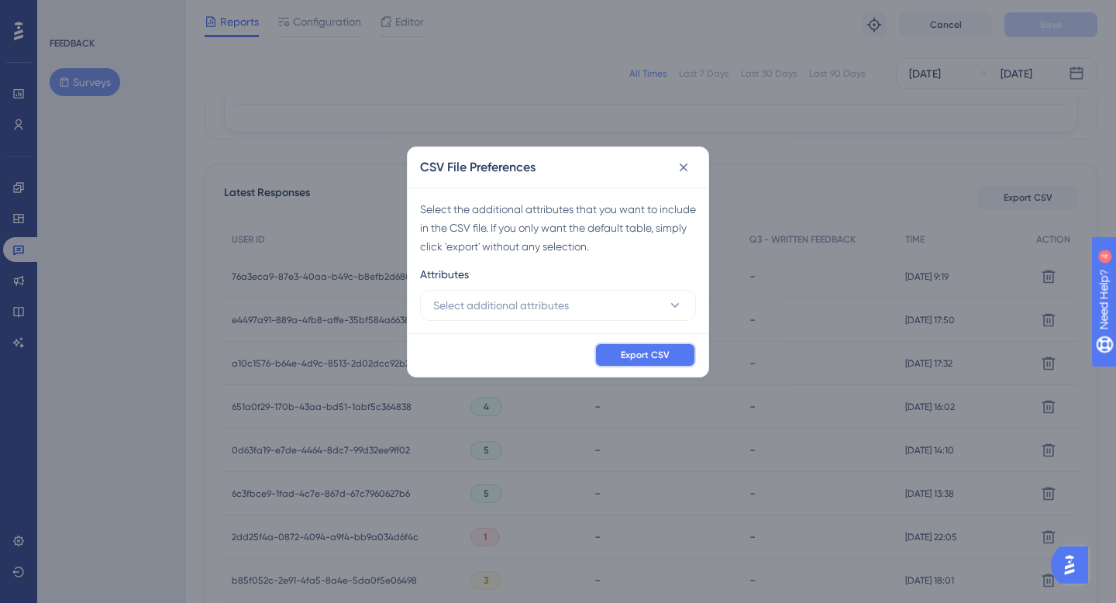
click at [654, 353] on span "Export CSV" at bounding box center [645, 355] width 49 height 12
